Goal: Task Accomplishment & Management: Complete application form

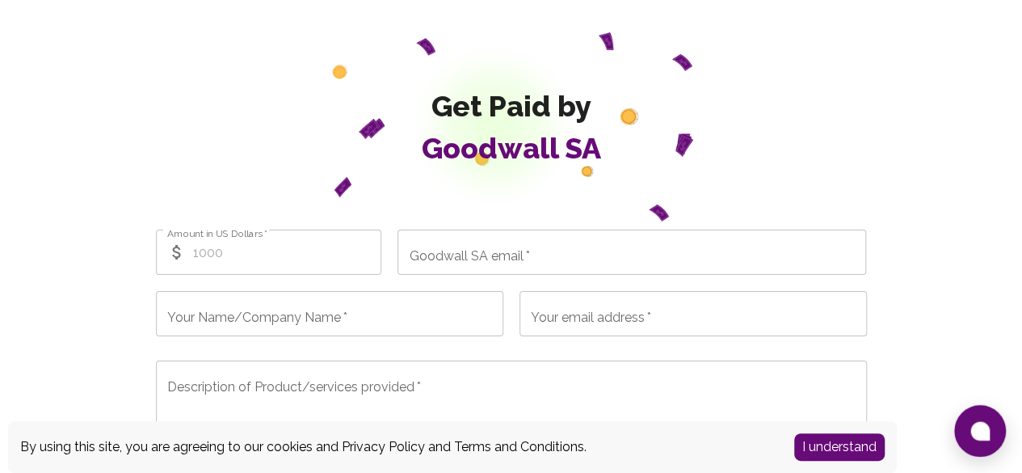
click at [239, 257] on input "Amount in US Dollars   *" at bounding box center [287, 251] width 189 height 45
type input "1000"
click at [535, 255] on input "Goodwall SA email   *" at bounding box center [632, 251] width 469 height 45
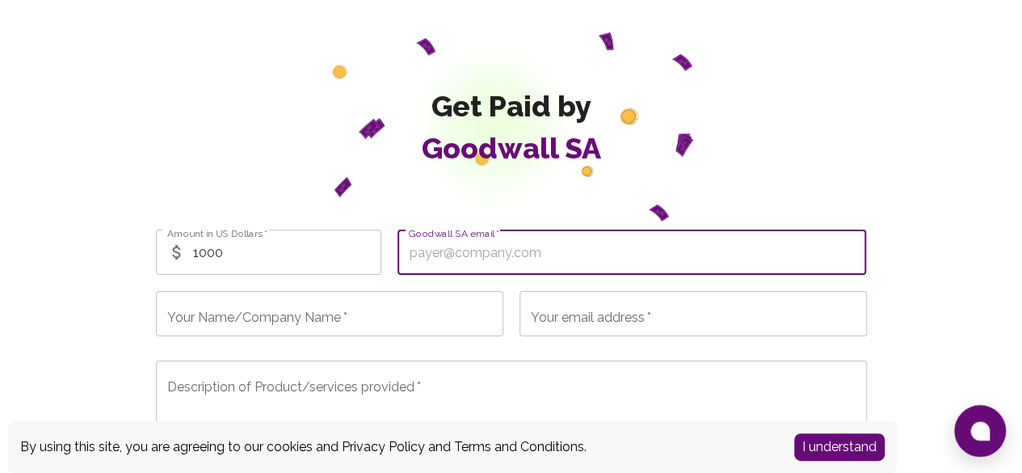
click at [499, 260] on input "Goodwall SA email   *" at bounding box center [632, 251] width 469 height 45
paste input "[EMAIL_ADDRESS][DOMAIN_NAME]"
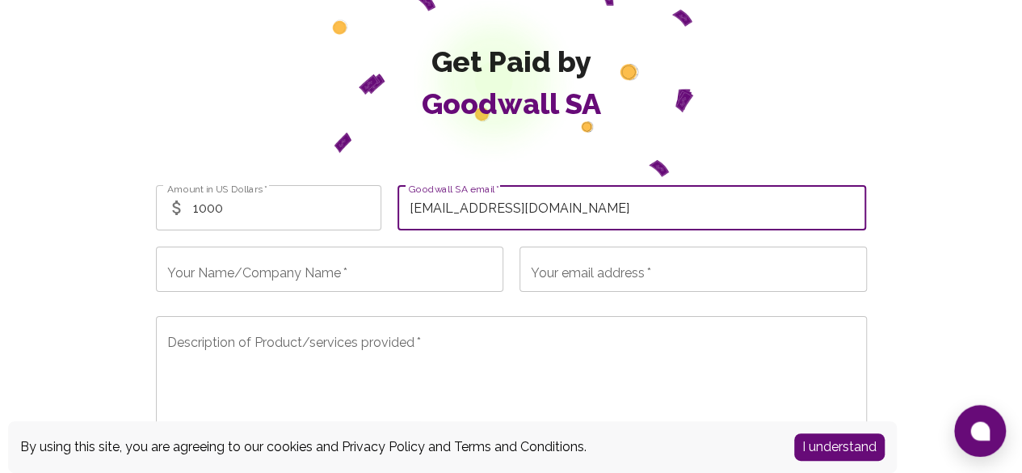
scroll to position [81, 0]
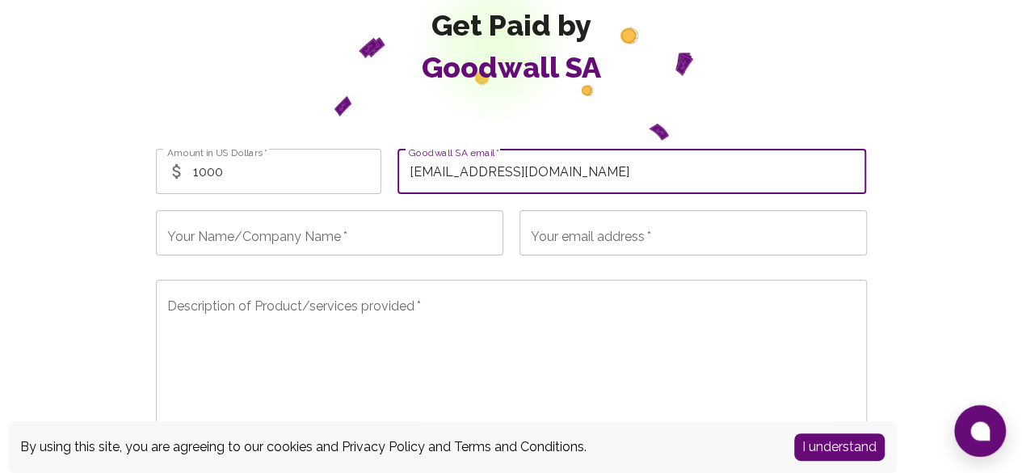
type input "[EMAIL_ADDRESS][DOMAIN_NAME]"
click at [372, 232] on input "Your Name/Company Name   *" at bounding box center [329, 232] width 347 height 45
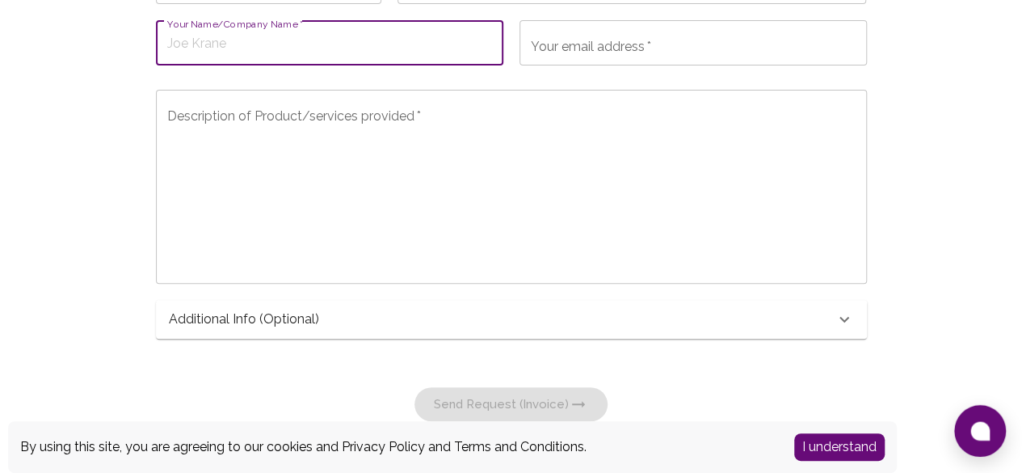
scroll to position [293, 0]
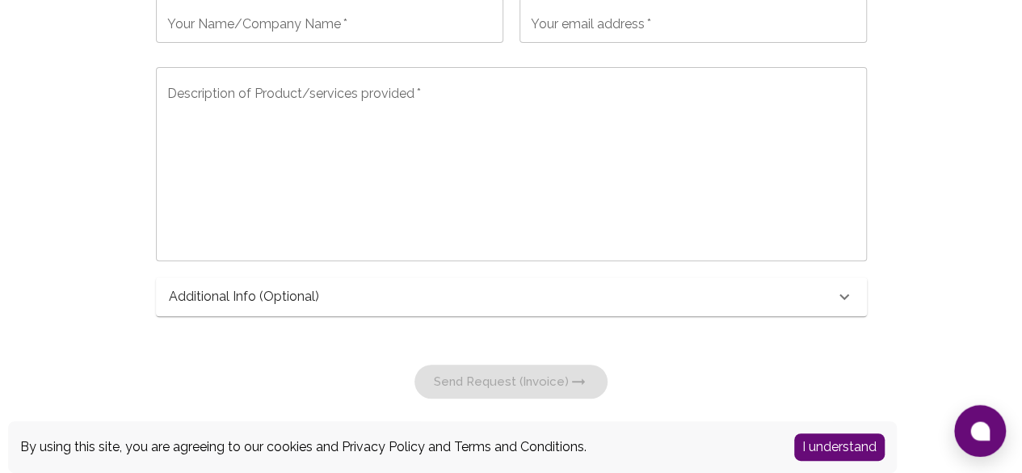
click at [789, 284] on div "Additional Info (optional)" at bounding box center [511, 296] width 711 height 39
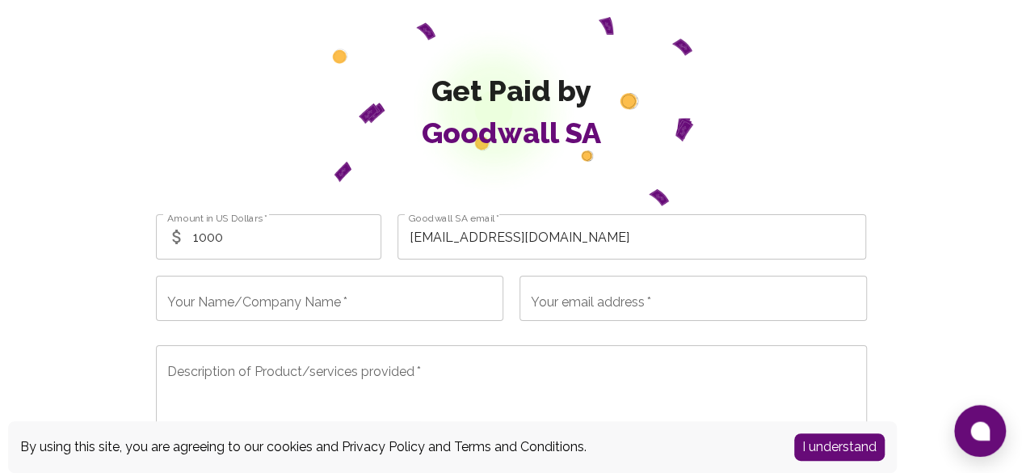
scroll to position [0, 0]
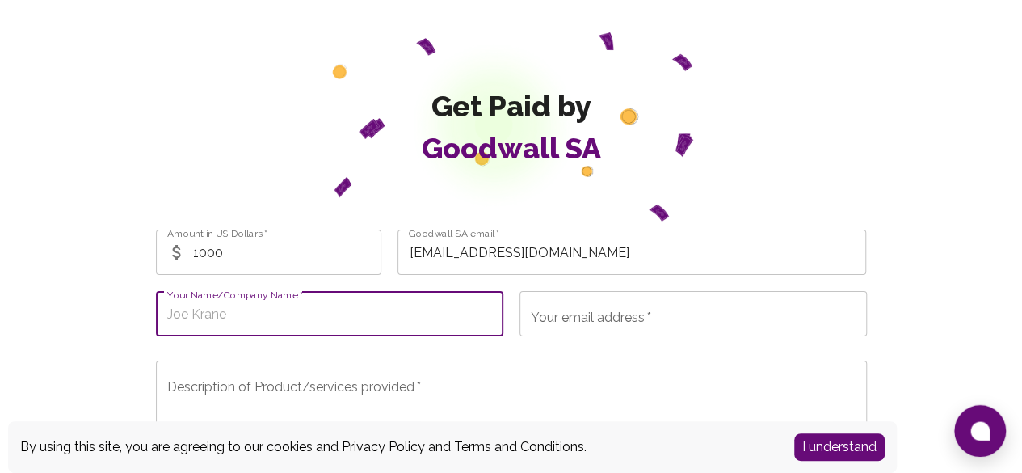
click at [341, 308] on input "Your Name/Company Name   *" at bounding box center [329, 313] width 347 height 45
click at [280, 314] on input "Your Name/Company Name   *" at bounding box center [329, 313] width 347 height 45
paste input "ALX [PERSON_NAME] Ltd"
type input "ALX [PERSON_NAME] Ltd"
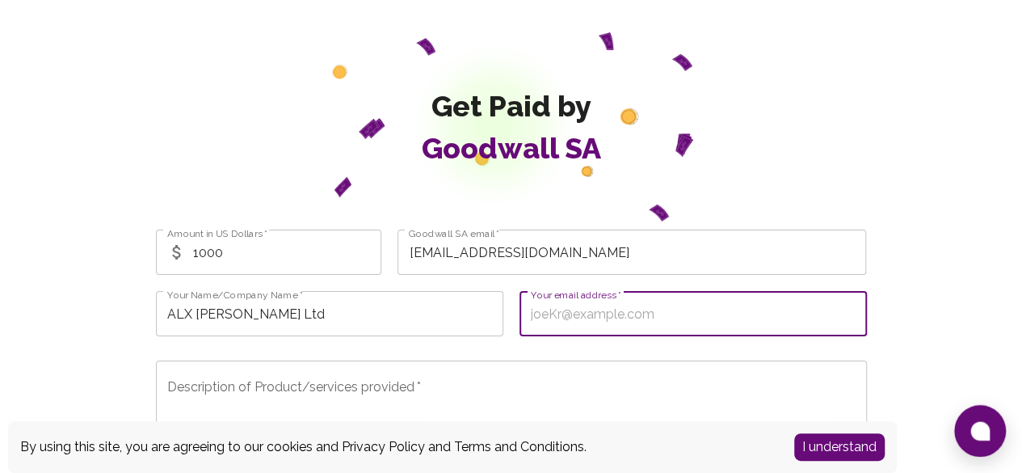
click at [554, 311] on div "Your email address   * Your email address   *" at bounding box center [693, 313] width 347 height 45
click at [546, 309] on input "Your email address   *" at bounding box center [693, 313] width 347 height 45
paste input "[EMAIL_ADDRESS][DOMAIN_NAME]"
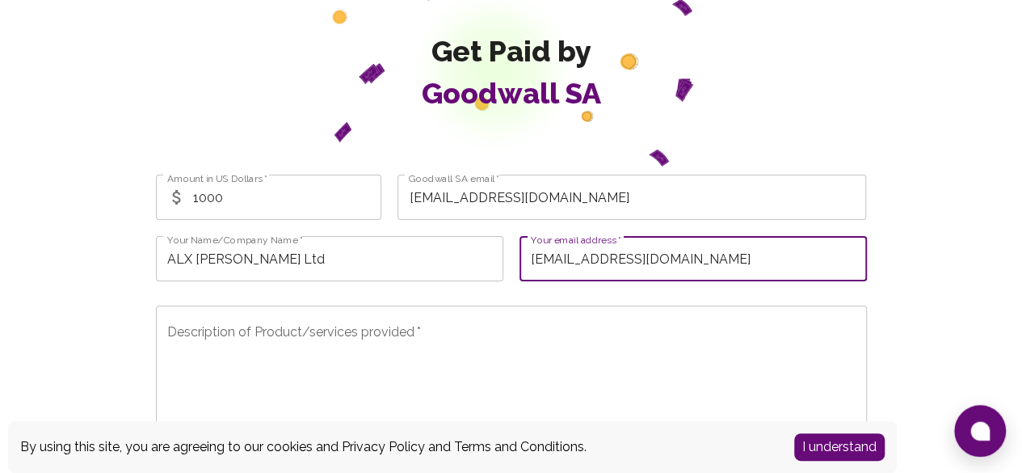
scroll to position [81, 0]
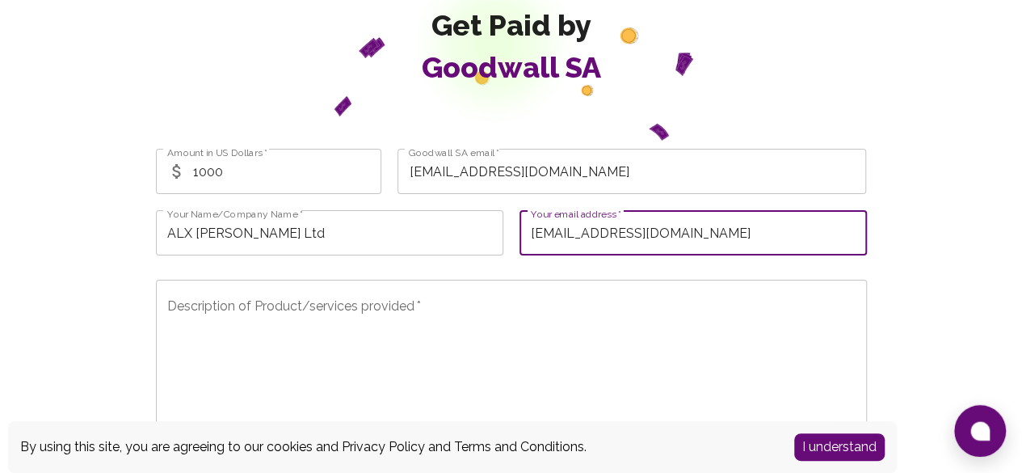
type input "[EMAIL_ADDRESS][DOMAIN_NAME]"
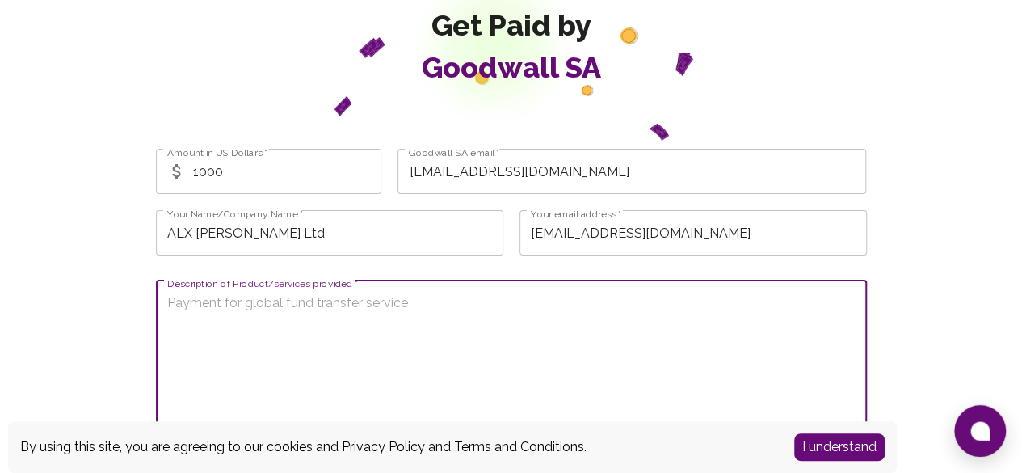
click at [369, 329] on textarea "Description of Product/services provided   *" at bounding box center [511, 376] width 688 height 167
click at [203, 323] on textarea "Description of Product/services provided   *" at bounding box center [511, 376] width 688 height 167
click at [495, 305] on textarea "This is a request to pay $1000 for the sponsorship of" at bounding box center [511, 376] width 688 height 167
paste textarea "Founder Academy Access Fees"
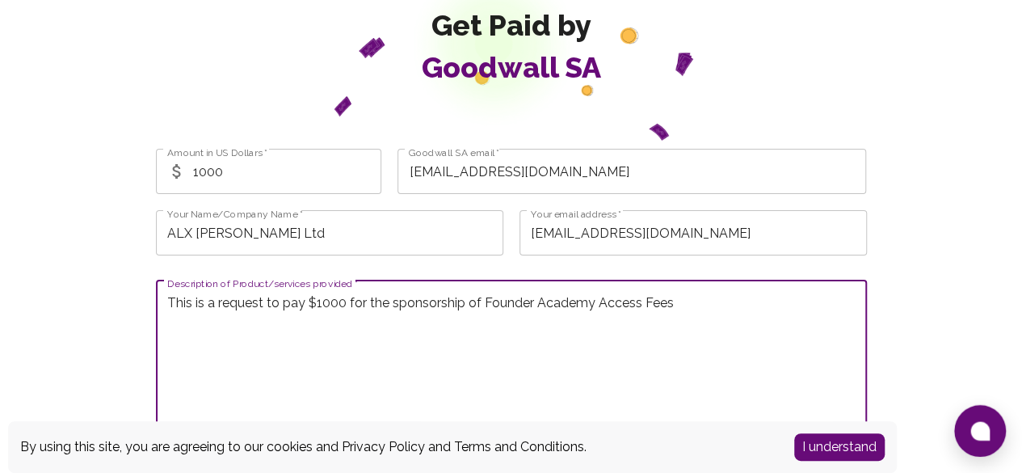
drag, startPoint x: 594, startPoint y: 303, endPoint x: 594, endPoint y: 318, distance: 14.5
click at [594, 305] on textarea "This is a request to pay $1000 for the sponsorship of Founder Academy Access Fe…" at bounding box center [511, 376] width 688 height 167
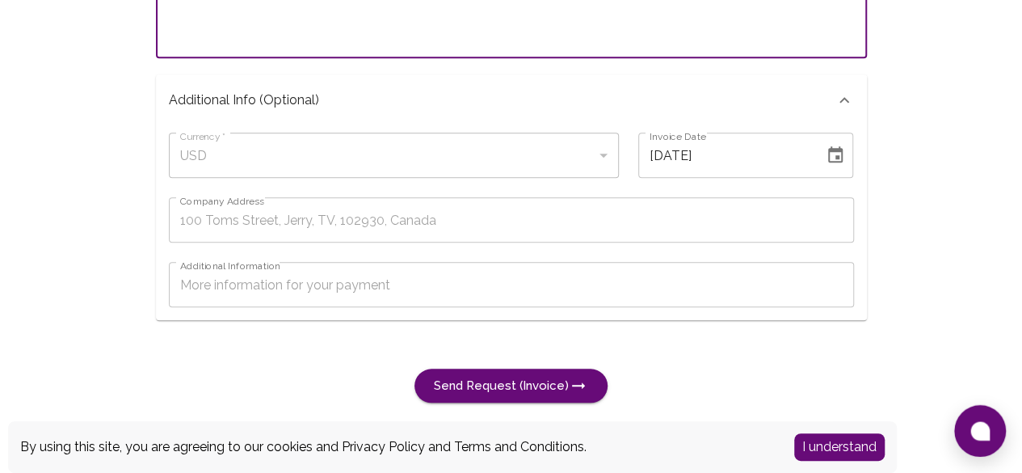
scroll to position [500, 0]
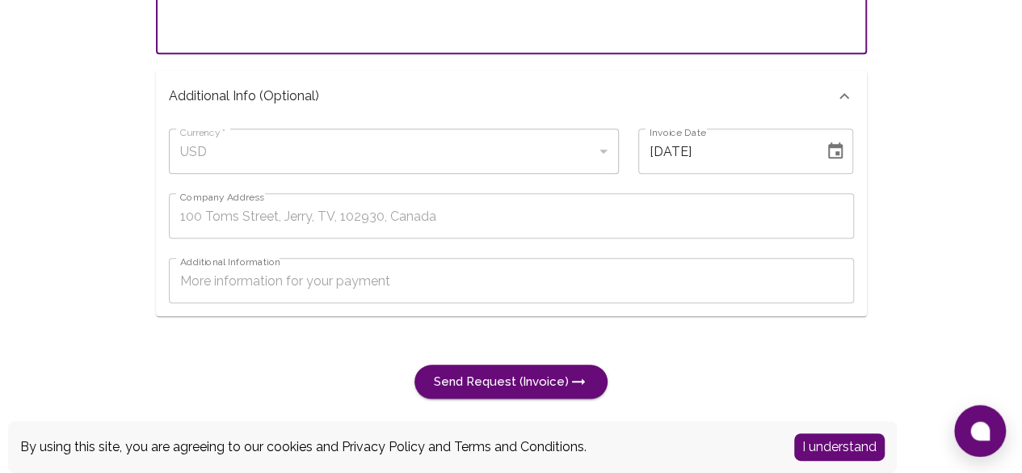
type textarea "This is a request to pay $1000 for the sponsorship of Founder Academy Learners …"
click at [280, 153] on div "USD" at bounding box center [394, 150] width 450 height 45
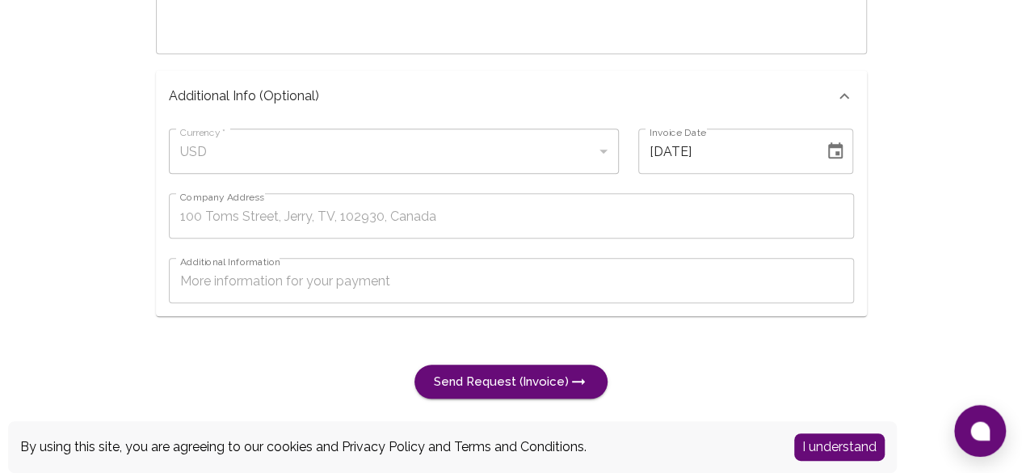
click at [579, 154] on div "USD" at bounding box center [394, 150] width 450 height 45
click at [600, 145] on div "USD" at bounding box center [394, 150] width 450 height 45
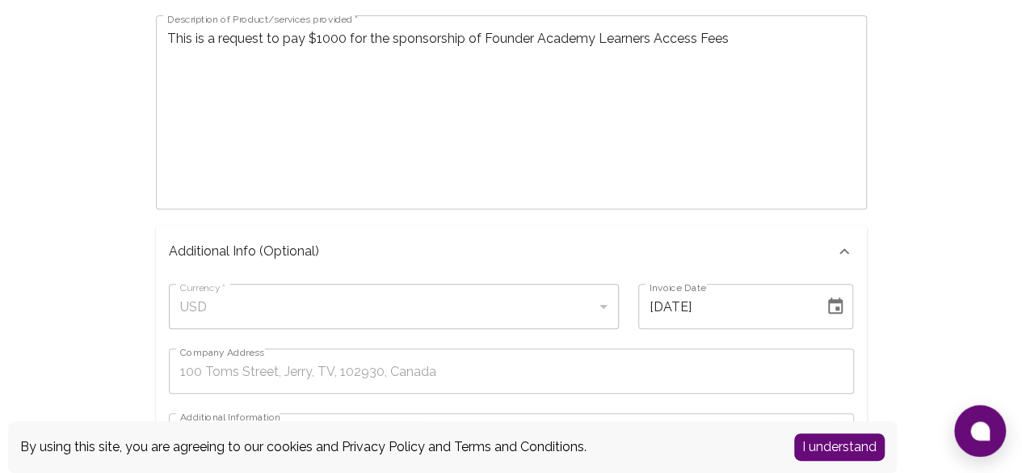
scroll to position [339, 0]
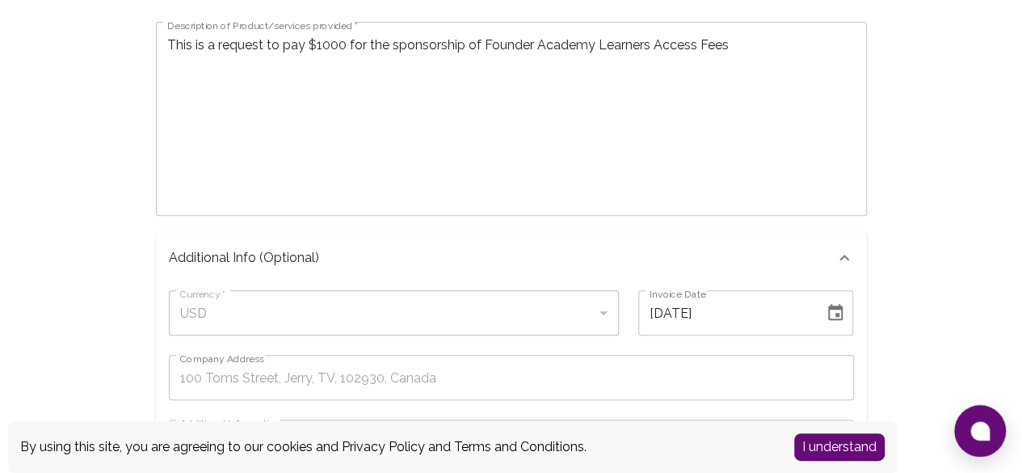
click at [571, 162] on textarea "This is a request to pay $1000 for the sponsorship of Founder Academy Learners …" at bounding box center [511, 119] width 688 height 167
click at [600, 314] on div "USD" at bounding box center [394, 312] width 450 height 45
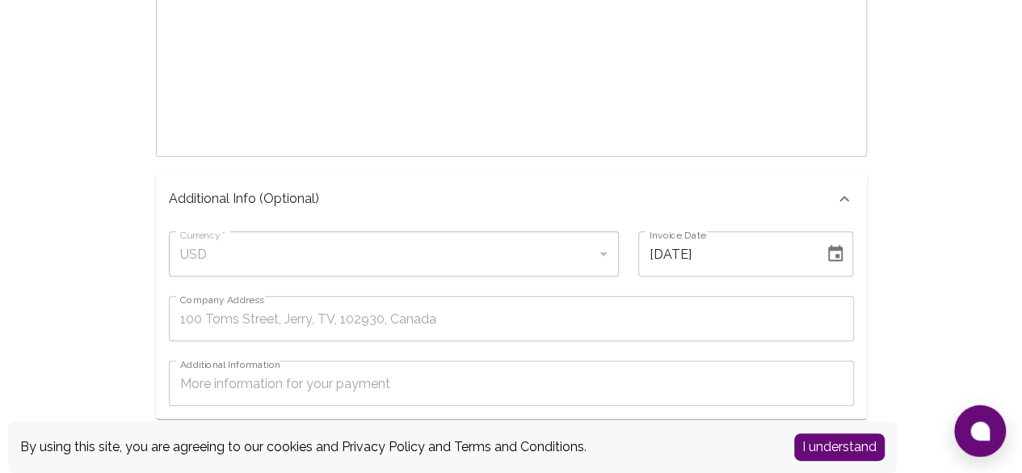
scroll to position [500, 0]
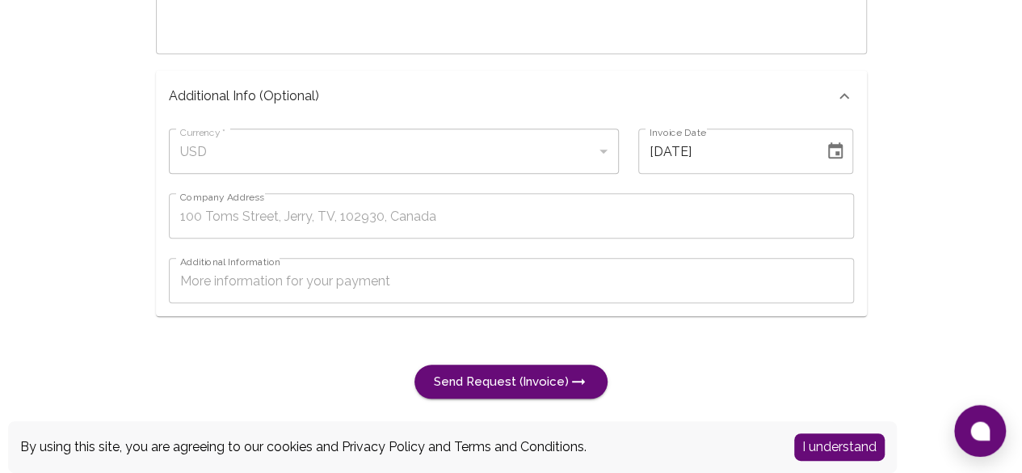
click at [834, 146] on icon "Choose date, selected date is Oct 2, 2025" at bounding box center [835, 150] width 15 height 16
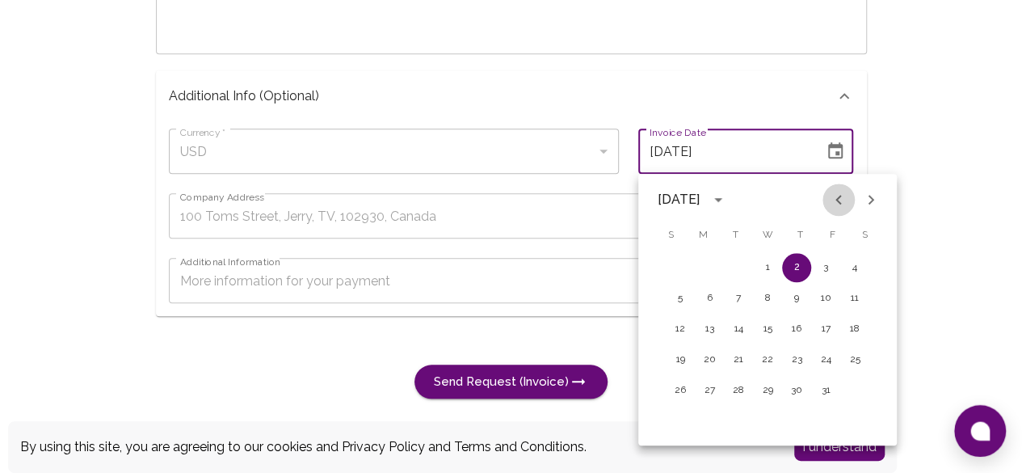
click at [834, 199] on icon "Previous month" at bounding box center [838, 199] width 19 height 19
click at [742, 394] on button "30" at bounding box center [738, 390] width 29 height 29
type input "[DATE]"
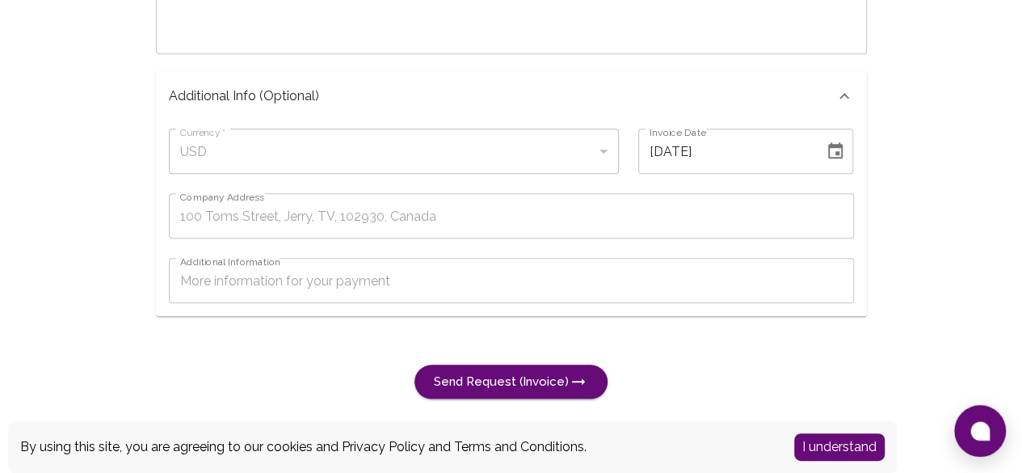
click at [455, 166] on div "USD" at bounding box center [394, 150] width 450 height 45
click at [362, 221] on input "Company Address" at bounding box center [511, 215] width 685 height 45
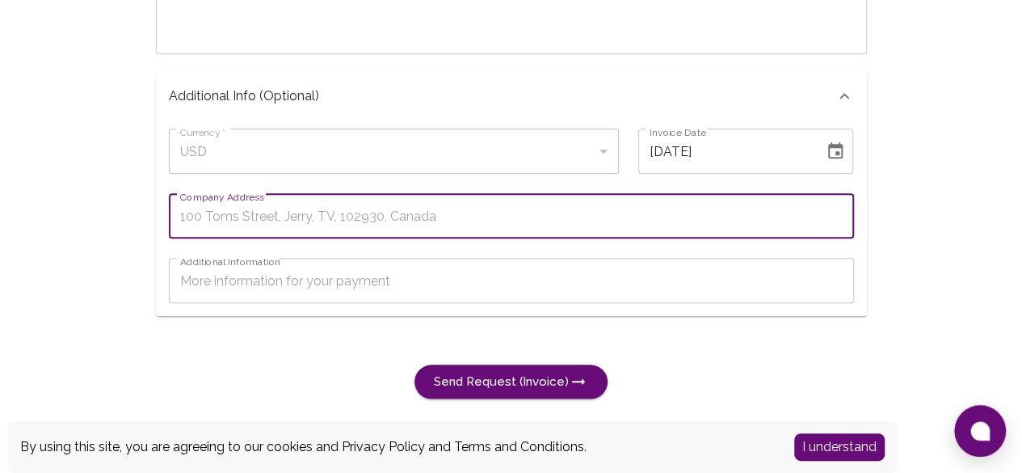
click at [307, 225] on input "Company Address" at bounding box center [511, 215] width 685 height 45
paste input "The Piano, [GEOGRAPHIC_DATA]"
type input "The Piano, [GEOGRAPHIC_DATA]"
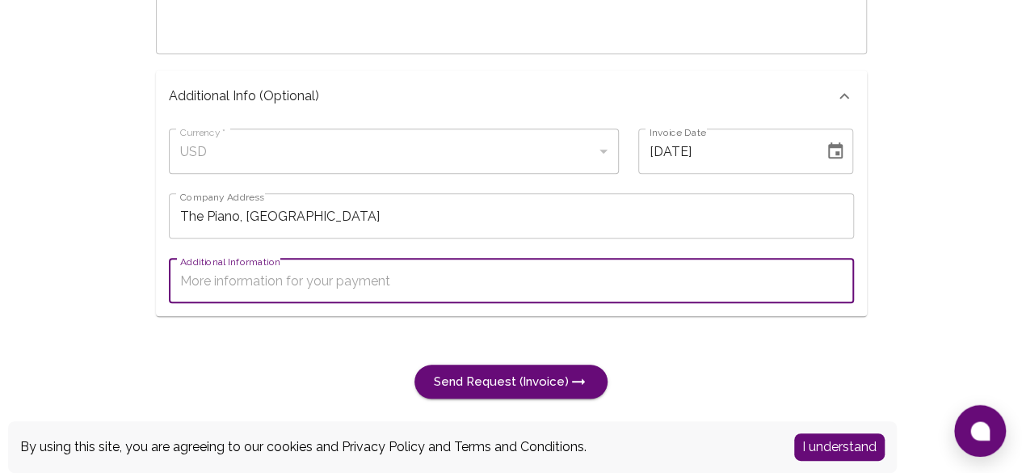
click at [328, 272] on textarea "Additional Information" at bounding box center [511, 281] width 663 height 19
click at [469, 373] on button "Send Request (Invoice)" at bounding box center [511, 381] width 193 height 34
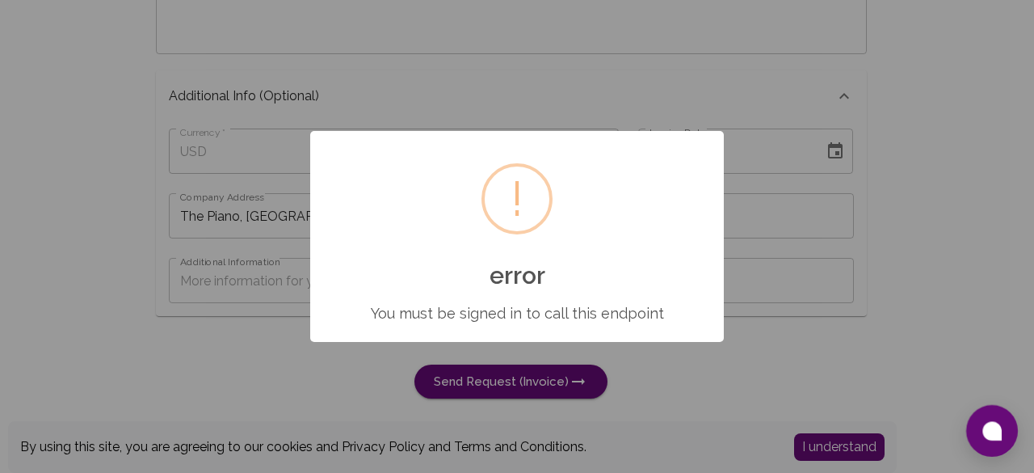
click at [517, 195] on div "!" at bounding box center [517, 198] width 13 height 65
click at [530, 376] on div "× ! error You must be signed in to call this endpoint OK No Cancel" at bounding box center [517, 236] width 1034 height 473
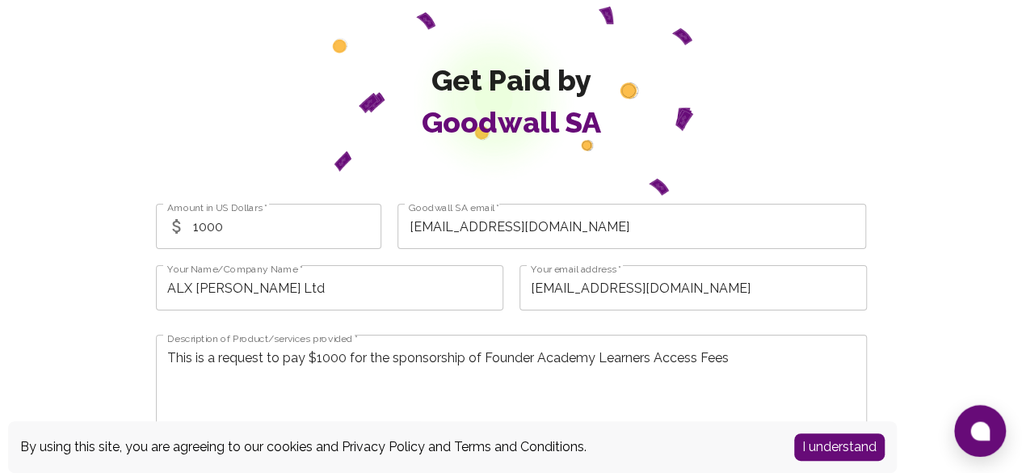
scroll to position [0, 0]
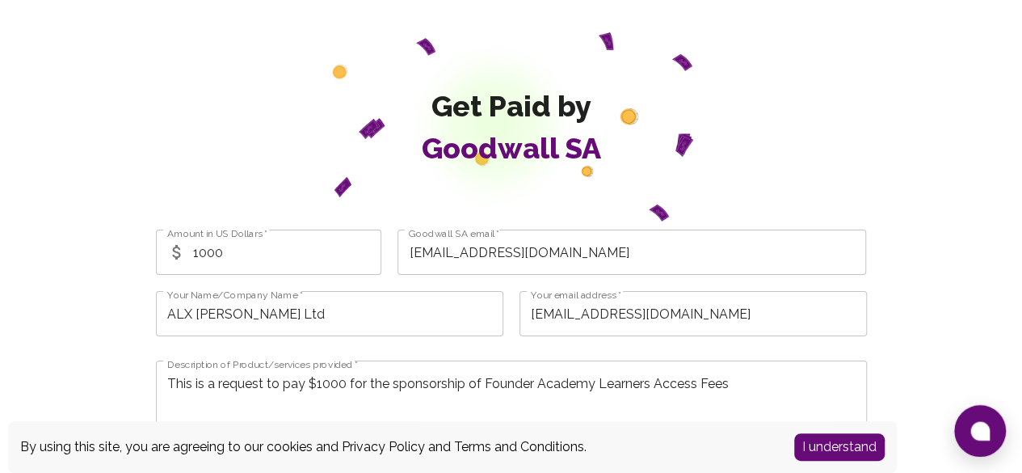
click at [501, 154] on span "Goodwall SA" at bounding box center [511, 148] width 179 height 32
click at [503, 108] on span "Get Paid by" at bounding box center [511, 106] width 179 height 32
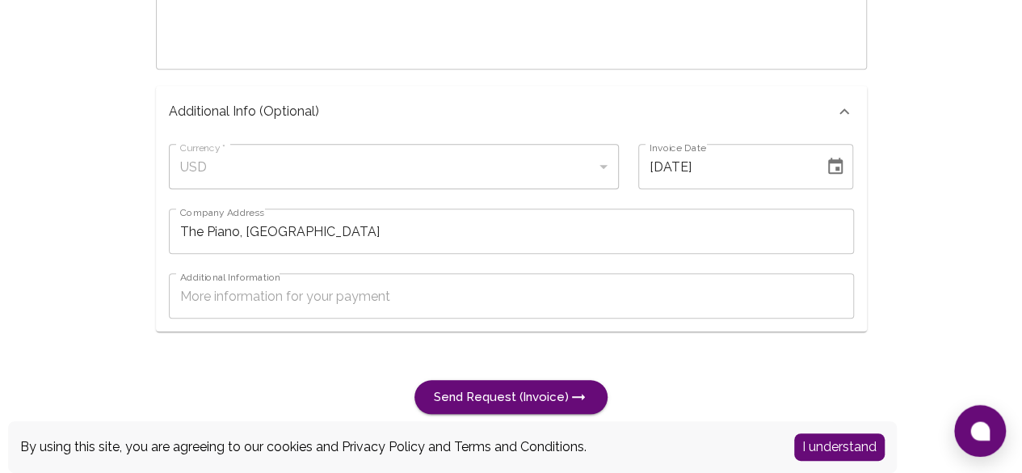
scroll to position [500, 0]
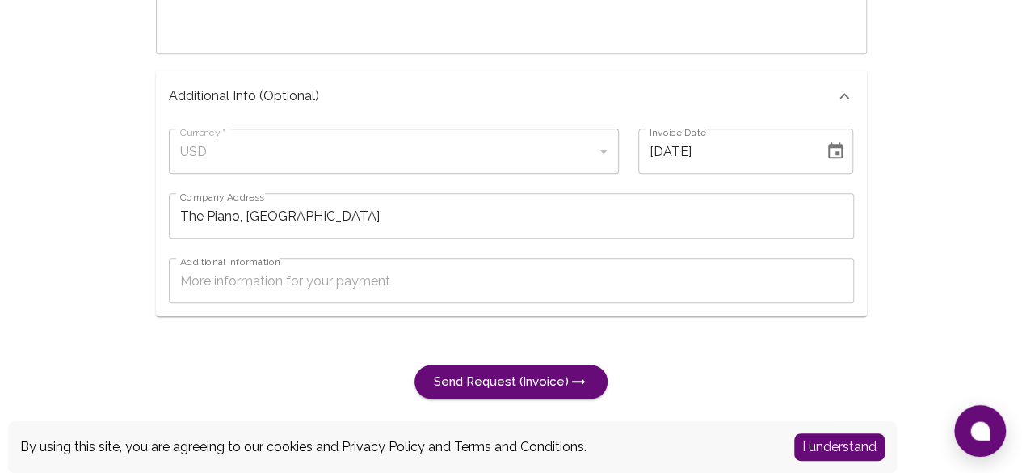
click at [831, 448] on button "I understand" at bounding box center [839, 446] width 91 height 27
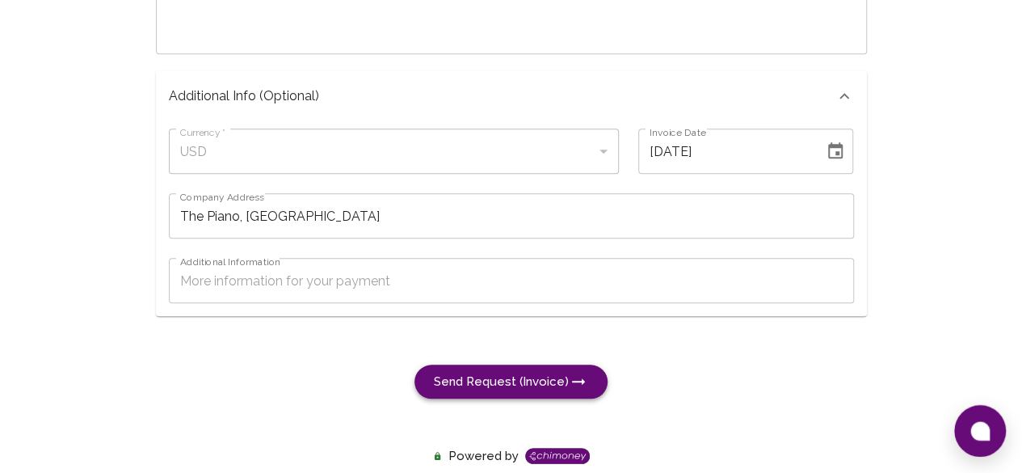
click at [528, 386] on button "Send Request (Invoice)" at bounding box center [511, 381] width 193 height 34
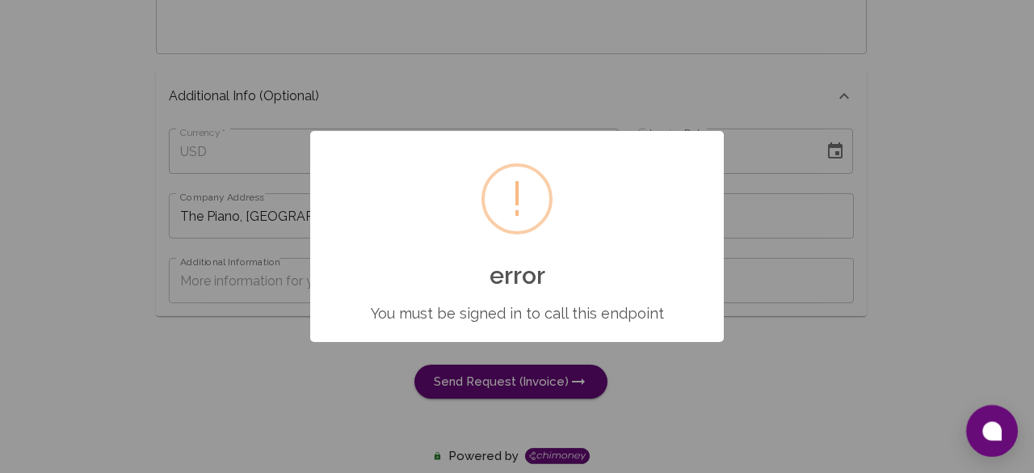
click at [633, 382] on div "× ! error You must be signed in to call this endpoint OK No Cancel" at bounding box center [517, 236] width 1034 height 473
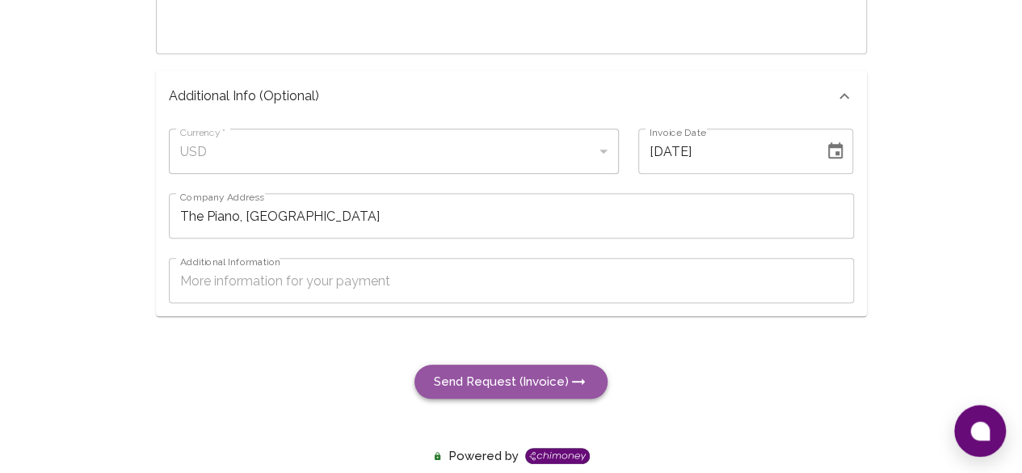
click at [522, 384] on button "Send Request (Invoice)" at bounding box center [511, 381] width 193 height 34
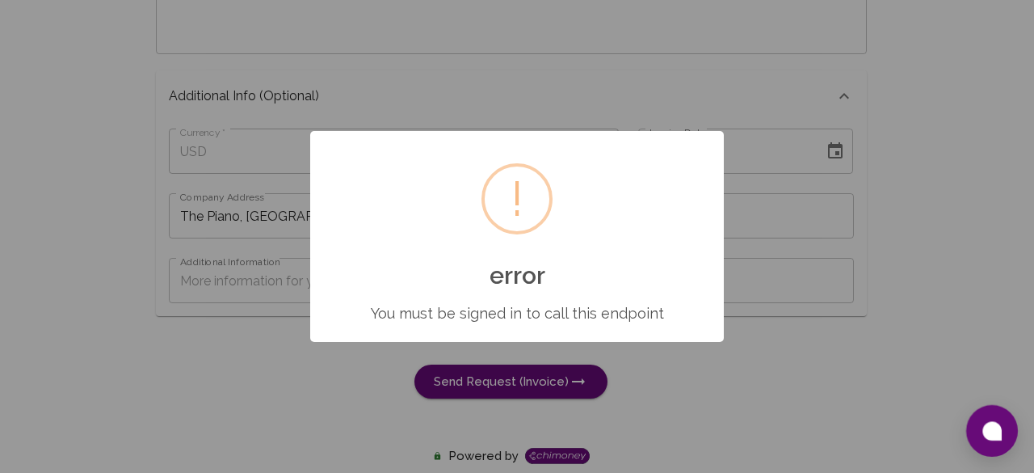
click at [512, 128] on div "× ! error You must be signed in to call this endpoint OK No Cancel" at bounding box center [517, 236] width 1034 height 473
